Goal: Information Seeking & Learning: Learn about a topic

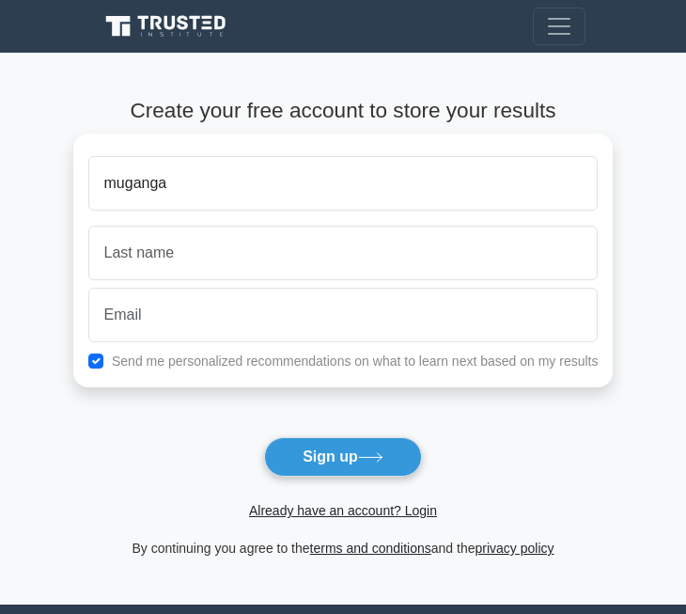
type input "muganga"
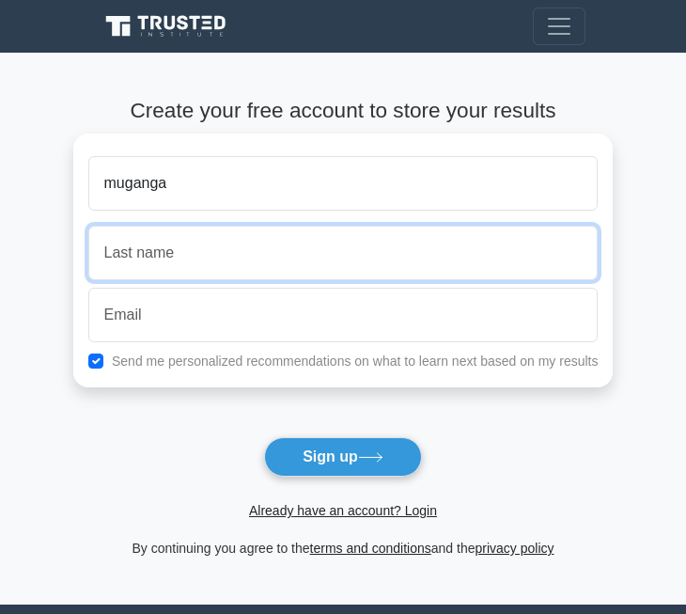
click at [237, 240] on input "text" at bounding box center [343, 253] width 510 height 55
type input "zakaria"
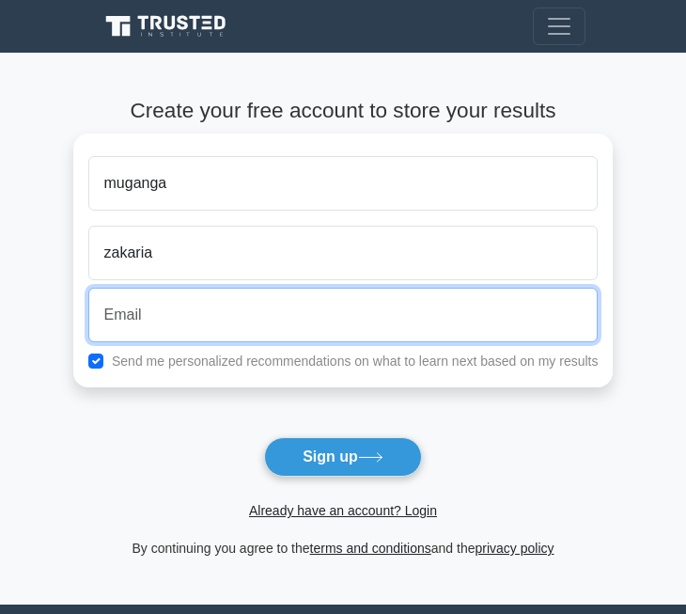
click at [228, 326] on input "email" at bounding box center [343, 315] width 510 height 55
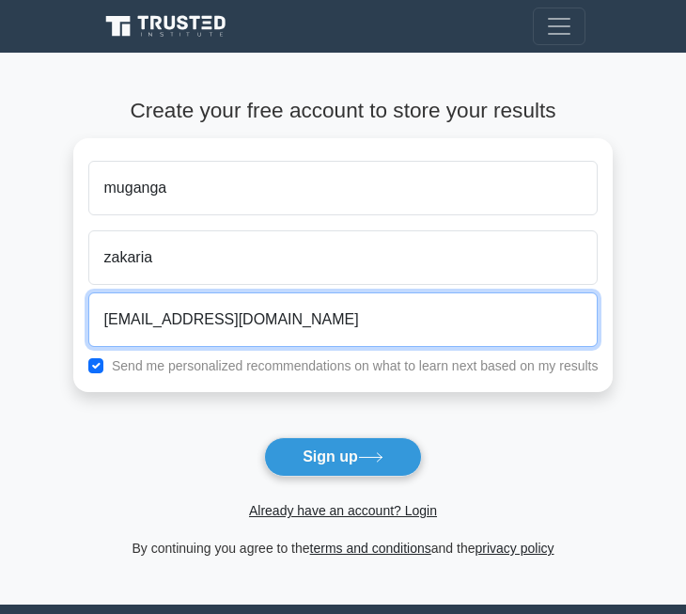
type input "mugangazakaria5@gmail.com"
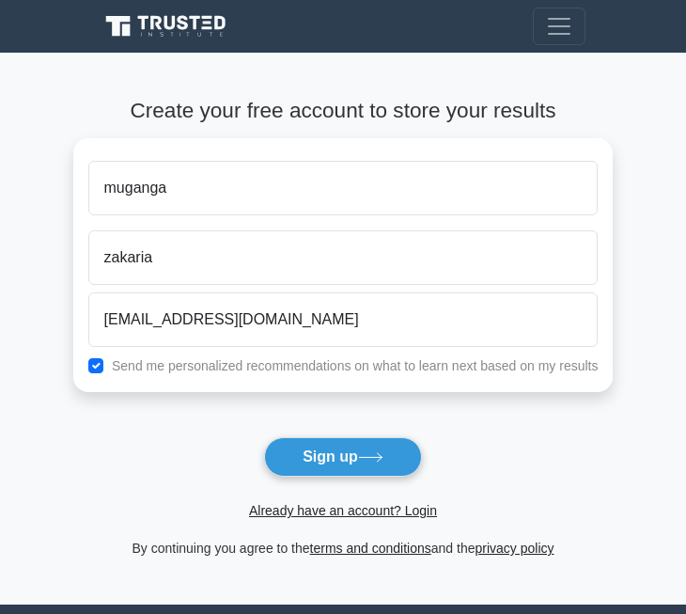
click at [453, 417] on form "Create your free account to store your results muganga zakaria mugangazakaria5@…" at bounding box center [343, 328] width 540 height 461
click at [399, 459] on button "Sign up" at bounding box center [343, 456] width 158 height 39
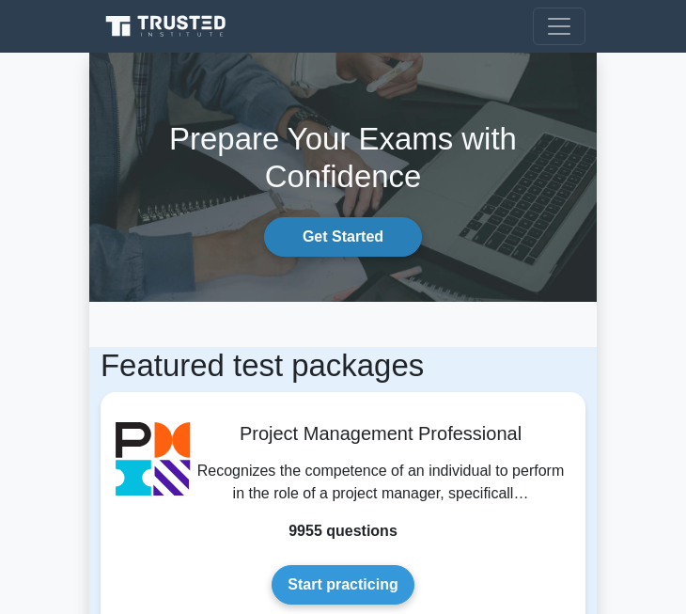
click at [348, 227] on link "Get Started" at bounding box center [343, 236] width 158 height 39
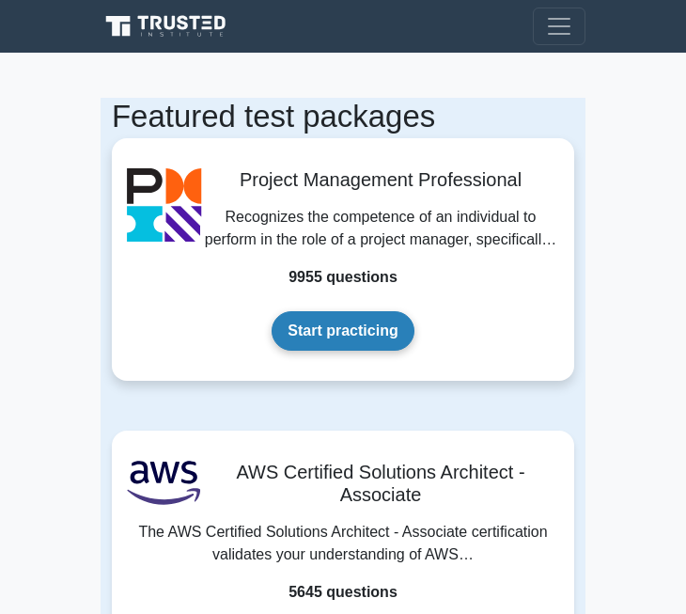
click at [376, 338] on link "Start practicing" at bounding box center [343, 330] width 142 height 39
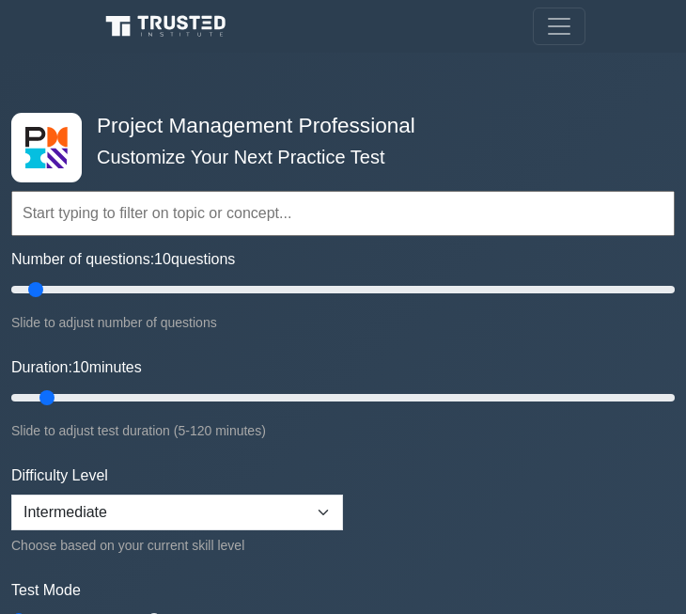
click at [291, 212] on input "text" at bounding box center [343, 213] width 664 height 45
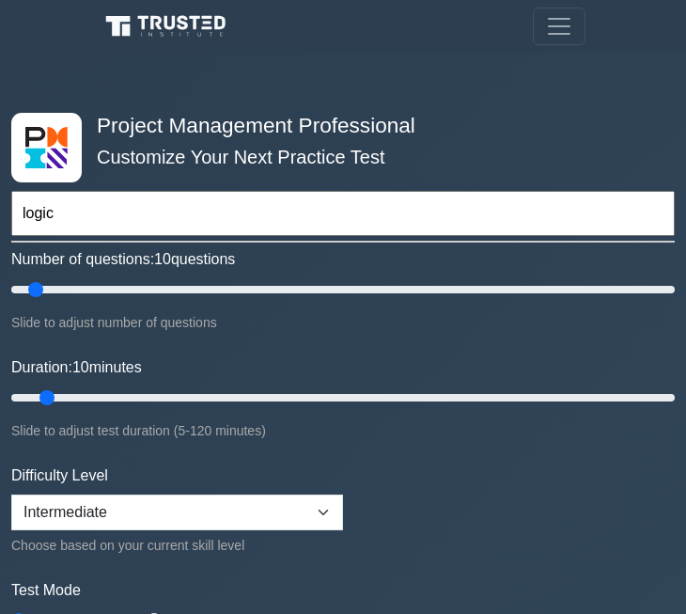
type input "logic"
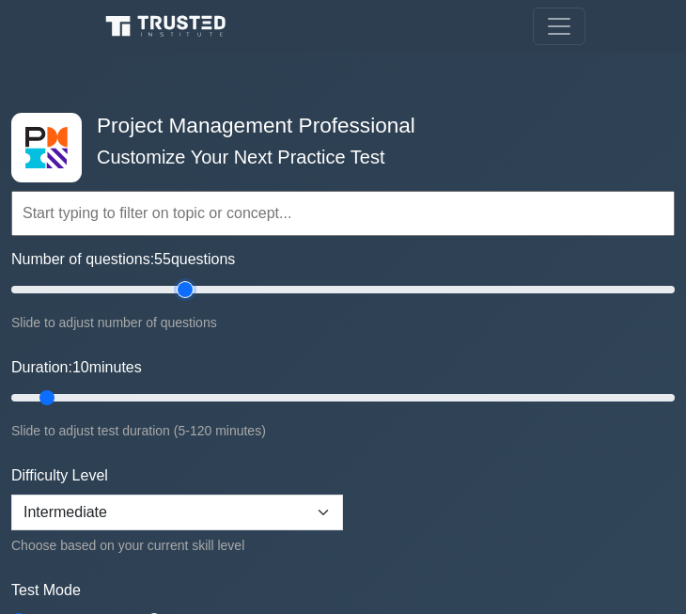
click at [184, 289] on input "Number of questions: 55 questions" at bounding box center [343, 289] width 664 height 23
type input "10"
click at [42, 289] on input "Number of questions: 10 questions" at bounding box center [343, 289] width 664 height 23
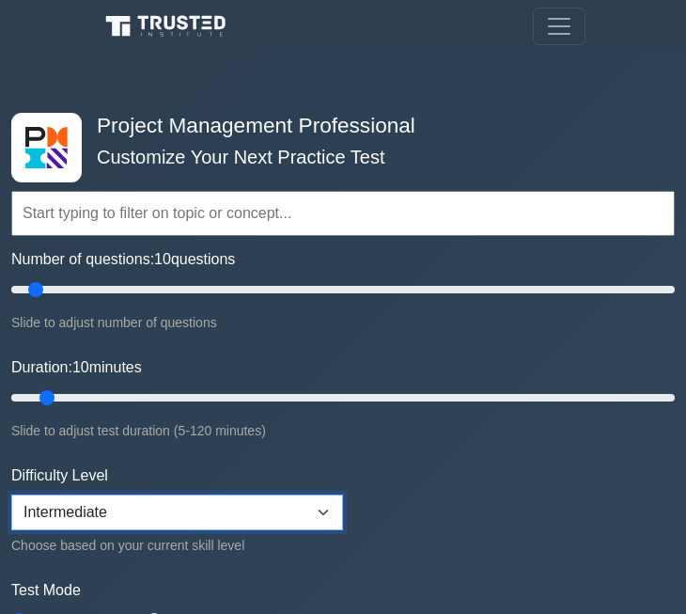
click at [323, 509] on select "Beginner Intermediate Expert" at bounding box center [177, 512] width 332 height 36
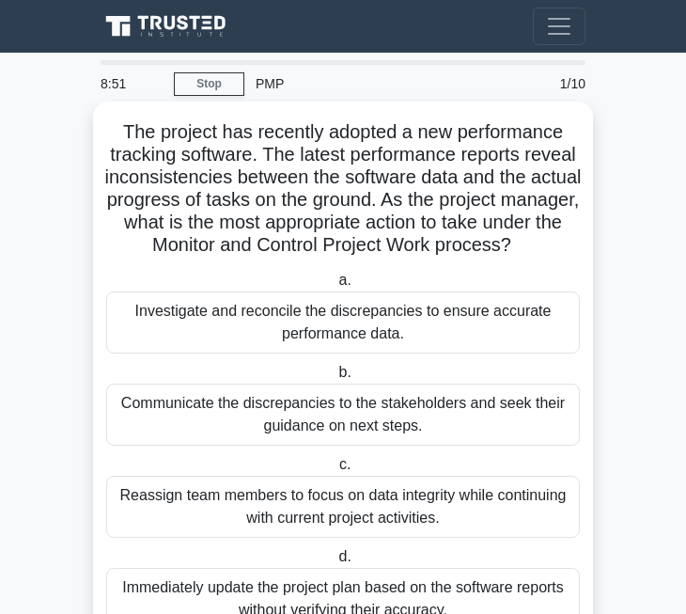
click at [287, 346] on div "Investigate and reconcile the discrepancies to ensure accurate performance data." at bounding box center [343, 322] width 474 height 62
click at [335, 287] on input "a. Investigate and reconcile the discrepancies to ensure accurate performance d…" at bounding box center [335, 280] width 0 height 12
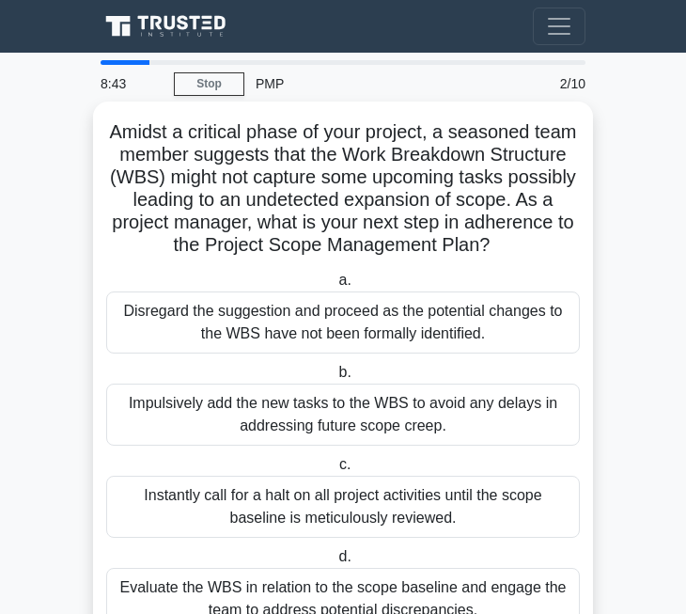
click at [346, 414] on div "Impulsively add the new tasks to the WBS to avoid any delays in addressing futu…" at bounding box center [343, 414] width 474 height 62
click at [335, 379] on input "b. Impulsively add the new tasks to the WBS to avoid any delays in addressing f…" at bounding box center [335, 373] width 0 height 12
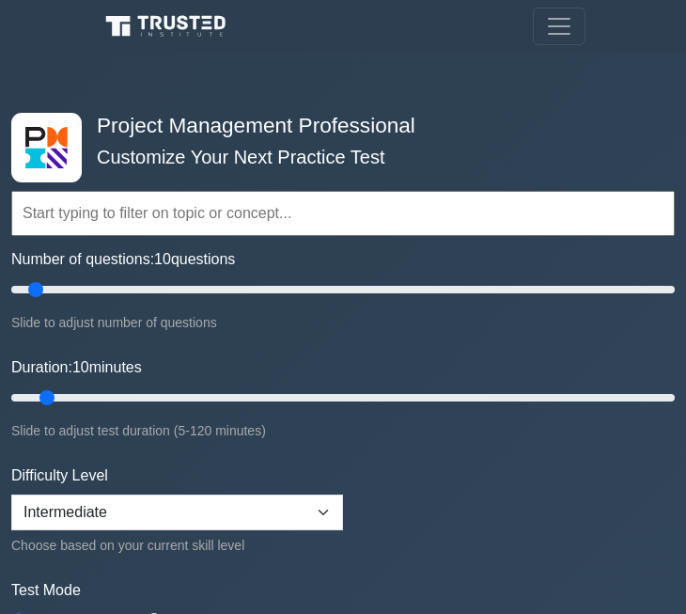
click at [237, 214] on input "text" at bounding box center [343, 213] width 664 height 45
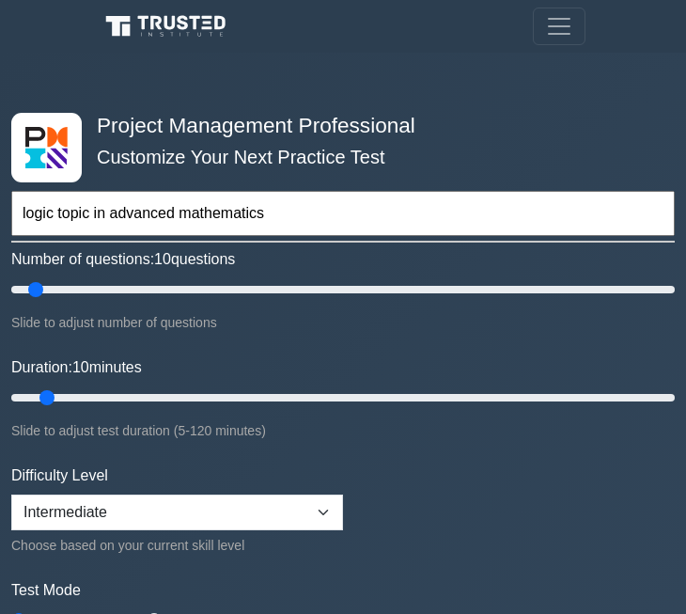
type input "logic topic in advanced mathematics"
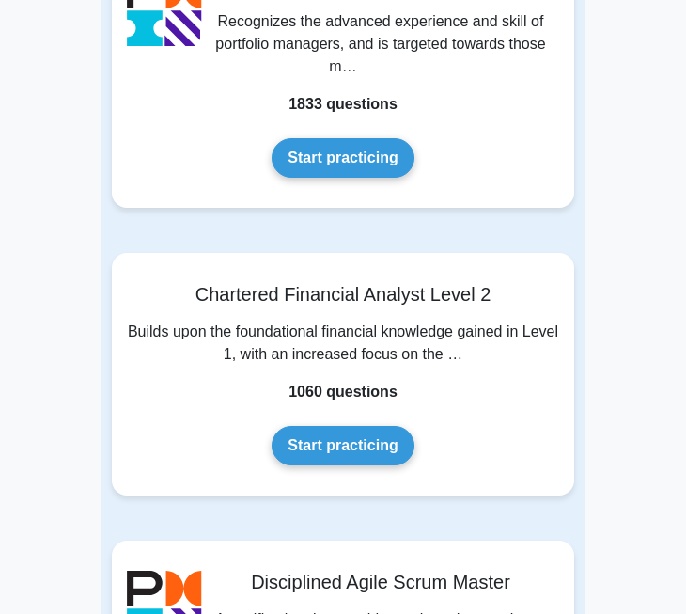
scroll to position [4700, 0]
